Goal: Browse casually: Explore the website without a specific task or goal

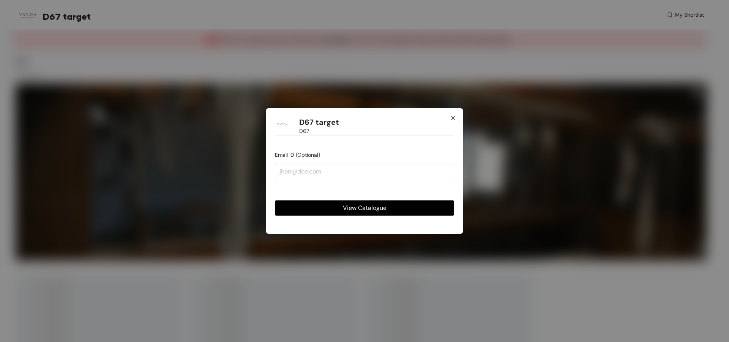
click at [455, 114] on span "Close" at bounding box center [453, 118] width 21 height 21
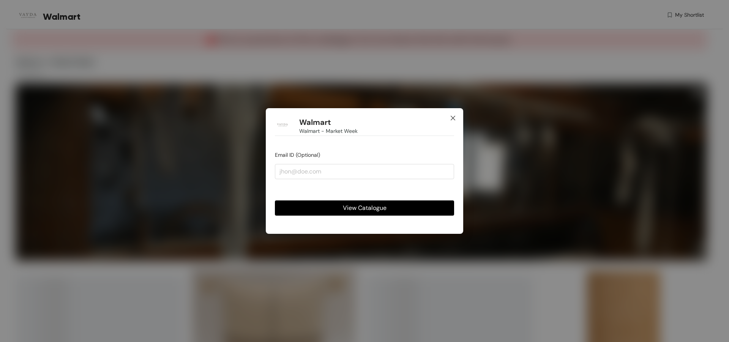
click at [454, 117] on icon "close" at bounding box center [453, 118] width 6 height 6
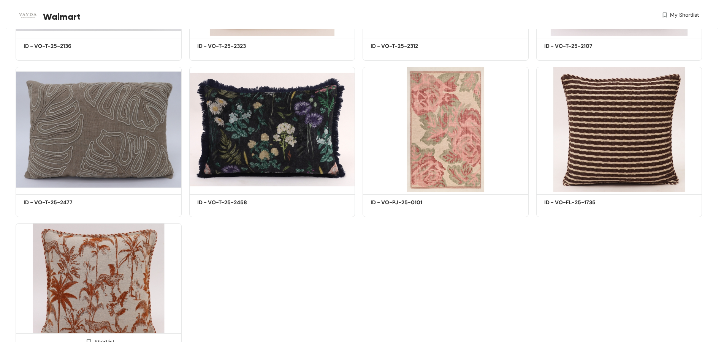
scroll to position [724, 0]
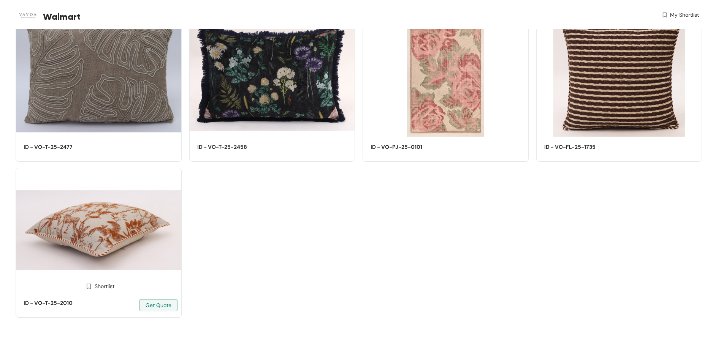
click at [104, 221] on img at bounding box center [99, 230] width 166 height 125
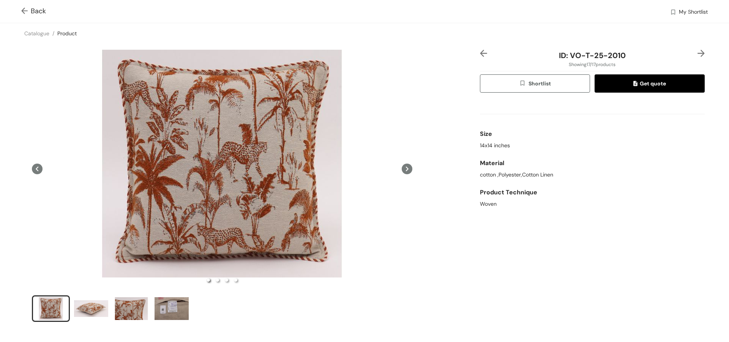
click at [405, 168] on icon at bounding box center [407, 169] width 11 height 11
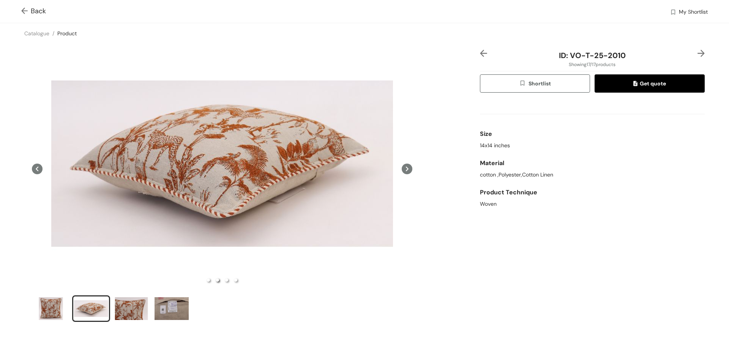
click at [405, 168] on icon at bounding box center [407, 169] width 11 height 11
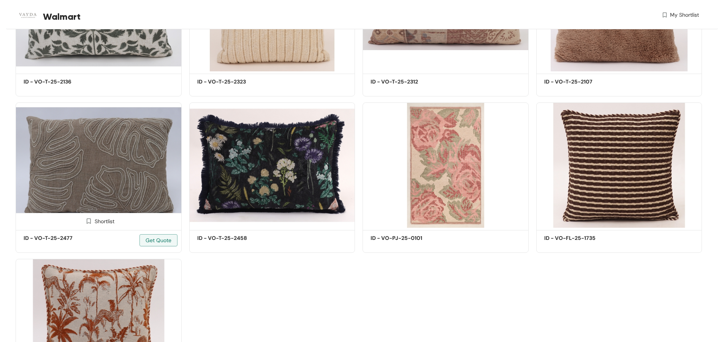
scroll to position [684, 0]
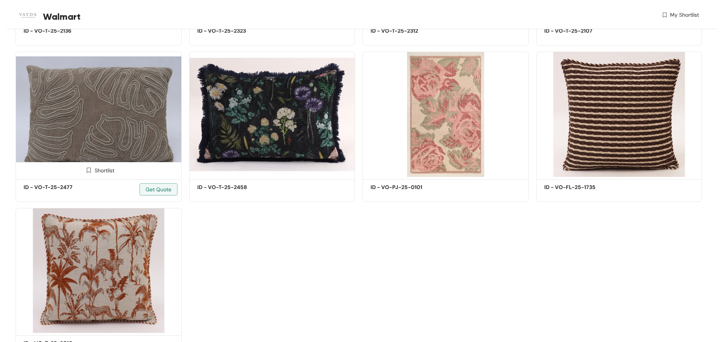
click at [93, 120] on img at bounding box center [99, 114] width 166 height 125
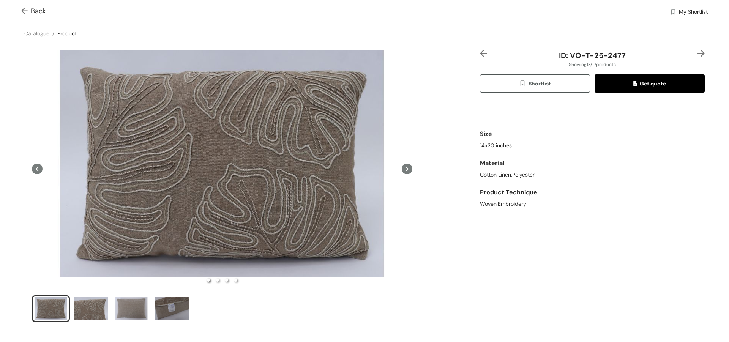
click at [402, 171] on icon at bounding box center [407, 169] width 11 height 11
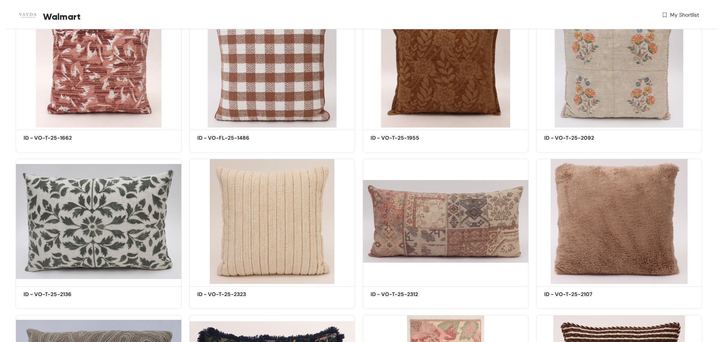
scroll to position [230, 0]
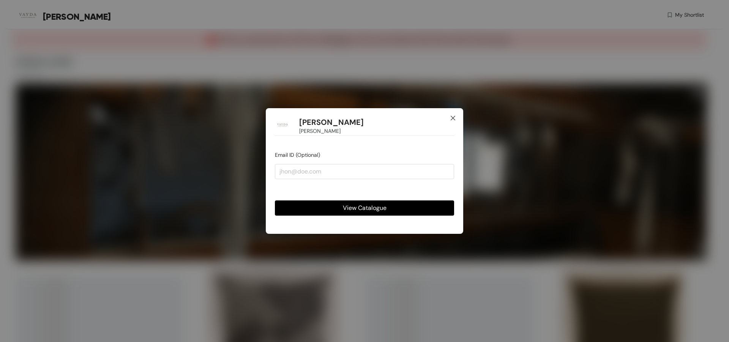
click at [453, 119] on icon "close" at bounding box center [453, 118] width 6 height 6
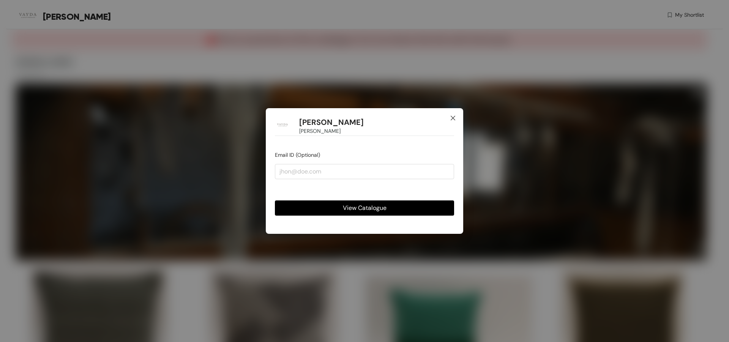
click at [454, 117] on icon "close" at bounding box center [453, 118] width 6 height 6
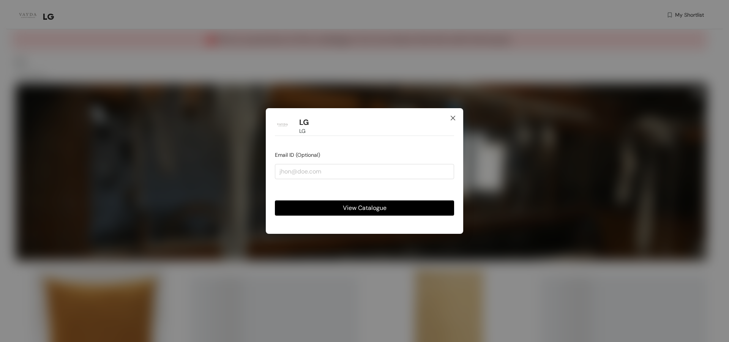
click at [453, 117] on icon "close" at bounding box center [453, 118] width 5 height 5
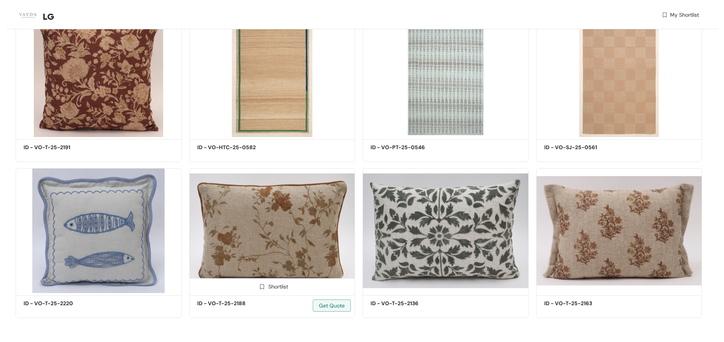
scroll to position [724, 0]
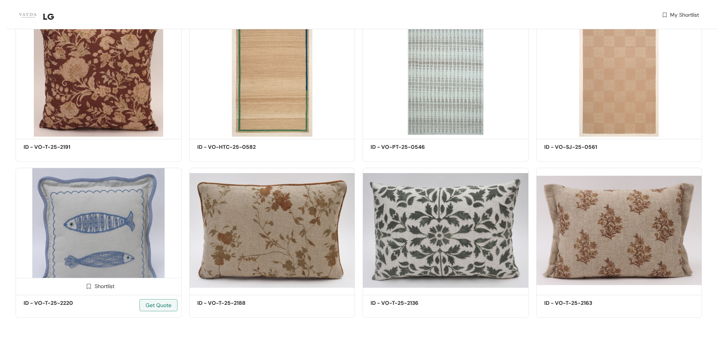
click at [101, 227] on img at bounding box center [99, 230] width 166 height 125
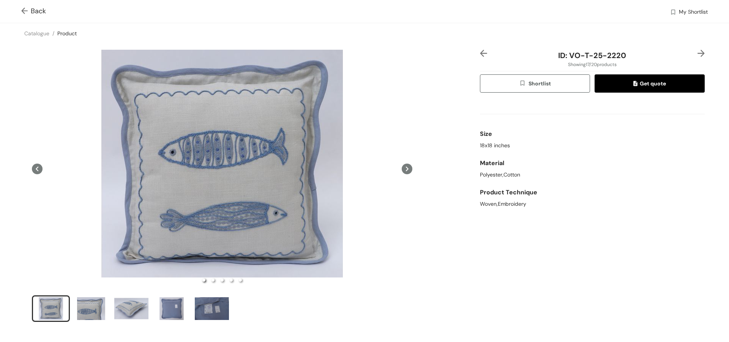
click at [406, 170] on icon at bounding box center [407, 169] width 3 height 5
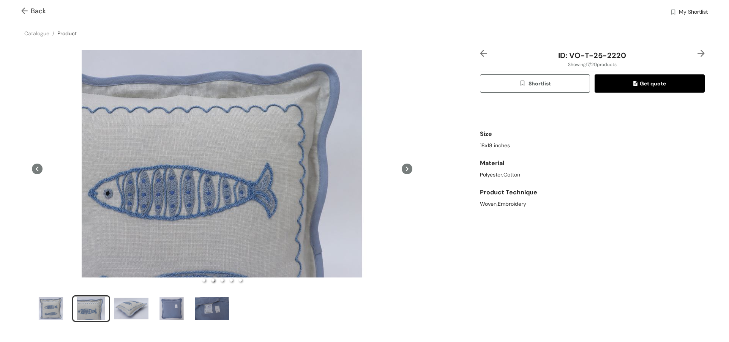
click at [406, 170] on icon at bounding box center [407, 169] width 3 height 5
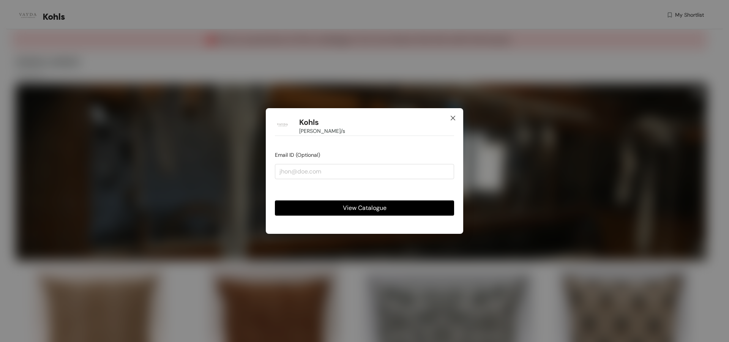
click at [452, 119] on icon "close" at bounding box center [453, 118] width 6 height 6
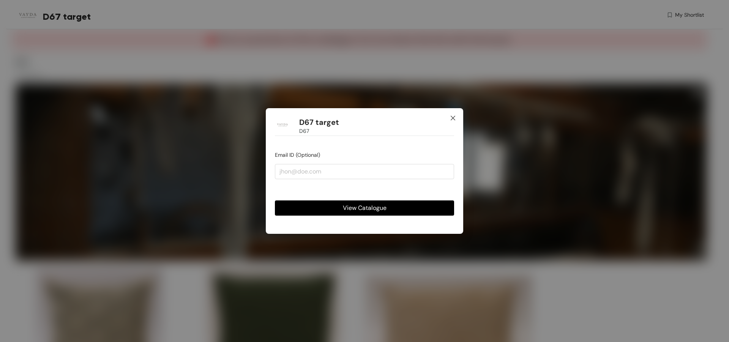
click at [445, 115] on span "Close" at bounding box center [453, 118] width 21 height 21
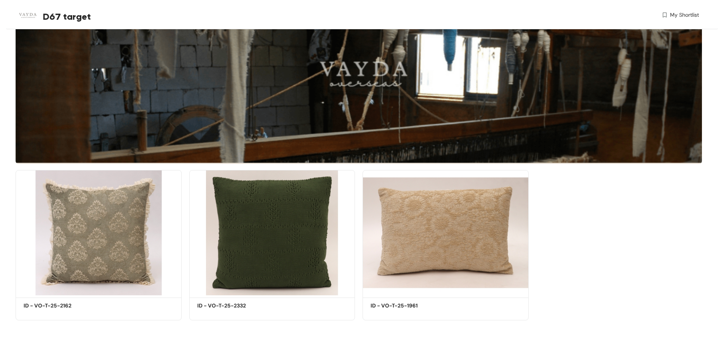
scroll to position [99, 0]
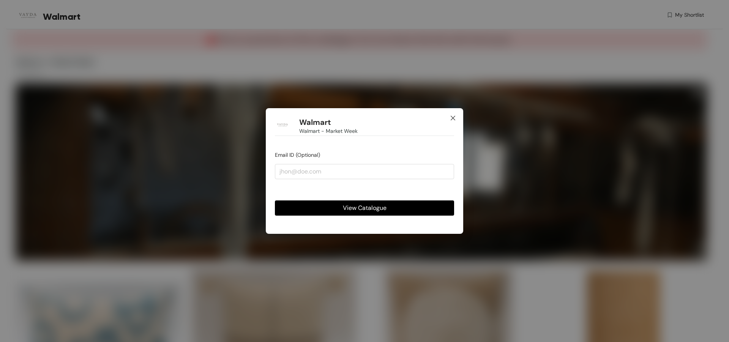
click at [455, 116] on icon "close" at bounding box center [453, 118] width 6 height 6
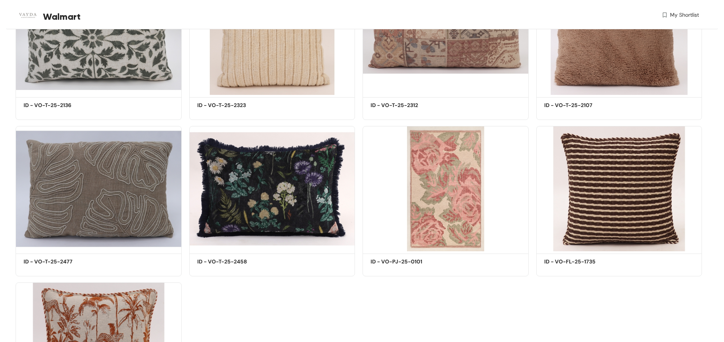
scroll to position [496, 0]
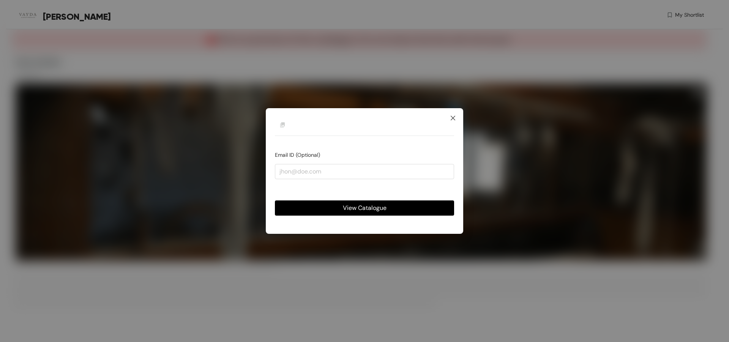
click at [451, 121] on icon "close" at bounding box center [453, 118] width 6 height 6
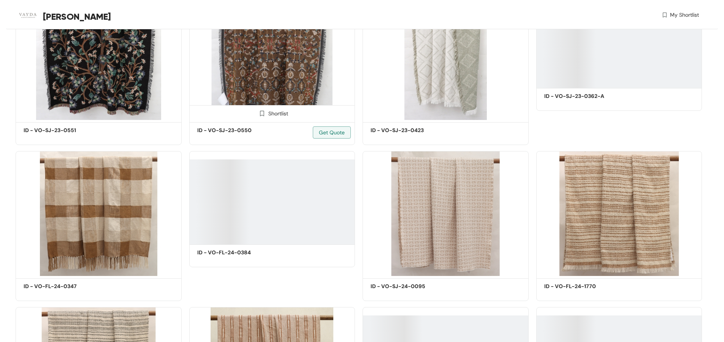
scroll to position [266, 0]
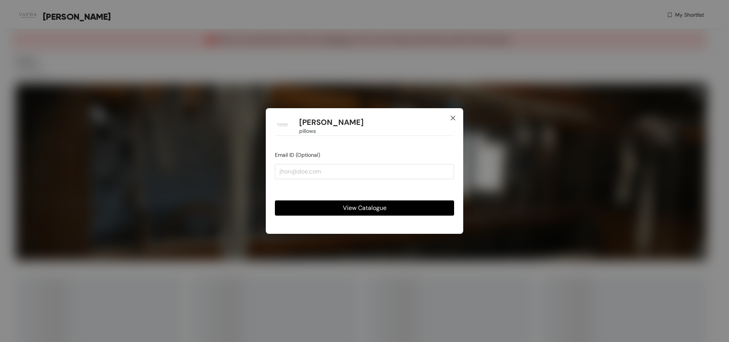
click at [454, 115] on icon "close" at bounding box center [453, 118] width 6 height 6
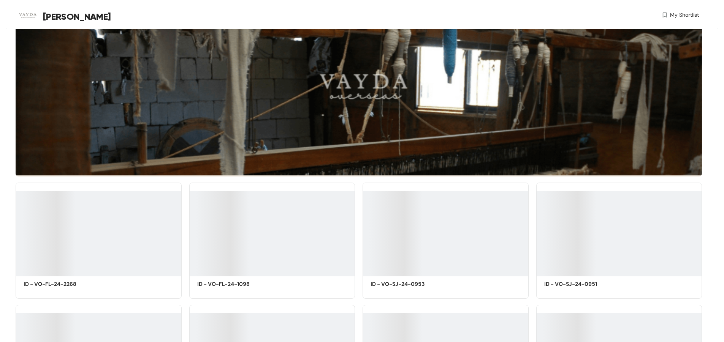
scroll to position [76, 0]
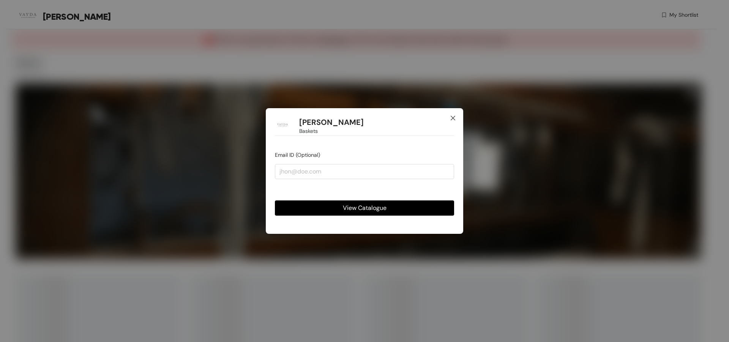
click at [457, 117] on span "Close" at bounding box center [453, 118] width 21 height 21
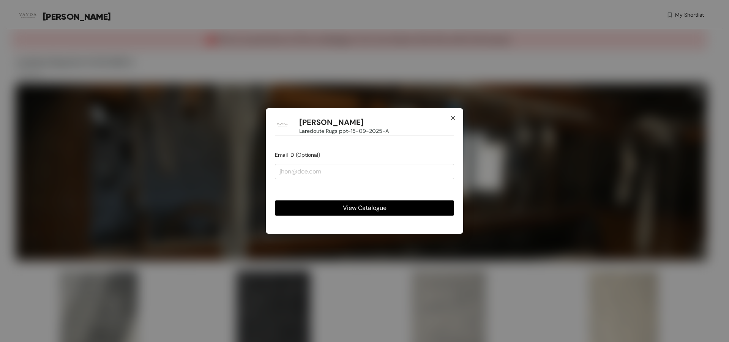
click at [450, 115] on icon "close" at bounding box center [453, 118] width 6 height 6
